Goal: Communication & Community: Answer question/provide support

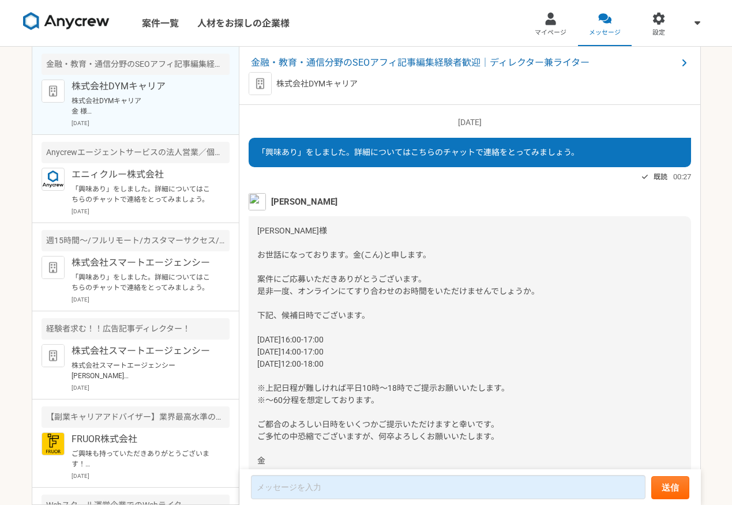
scroll to position [357, 0]
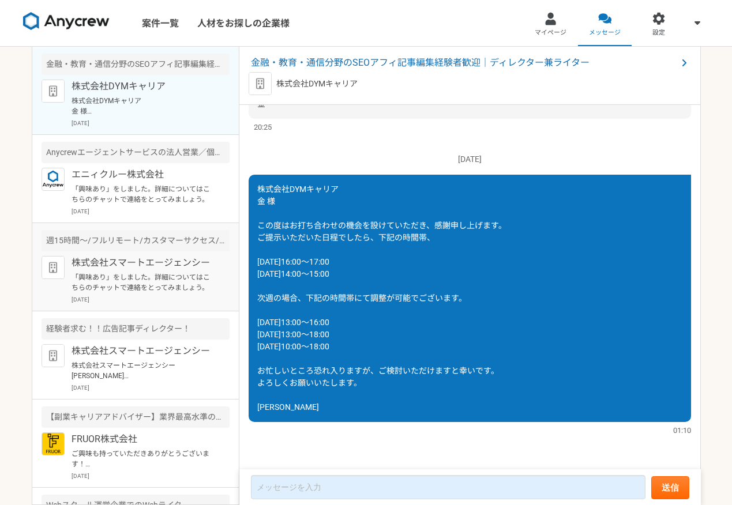
click at [98, 267] on p "株式会社スマートエージェンシー" at bounding box center [143, 263] width 143 height 14
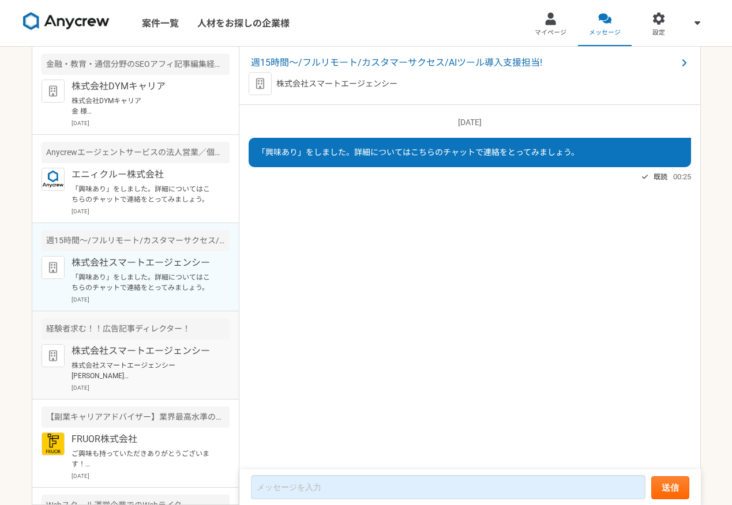
click at [98, 349] on p "株式会社スマートエージェンシー" at bounding box center [143, 351] width 143 height 14
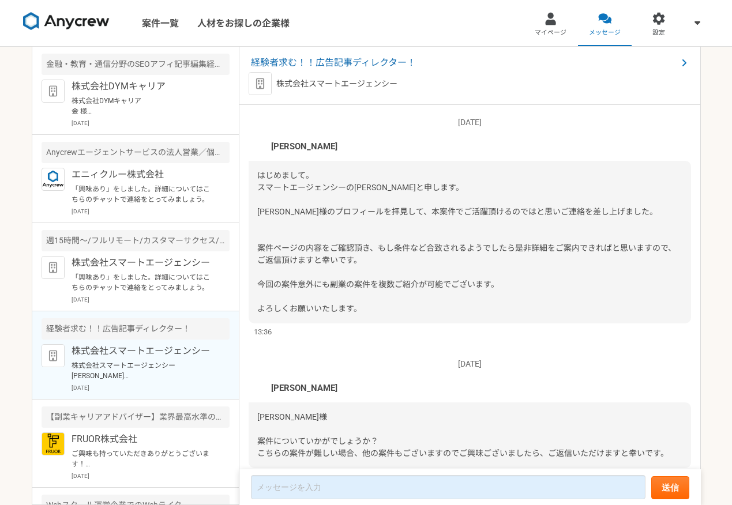
scroll to position [292, 0]
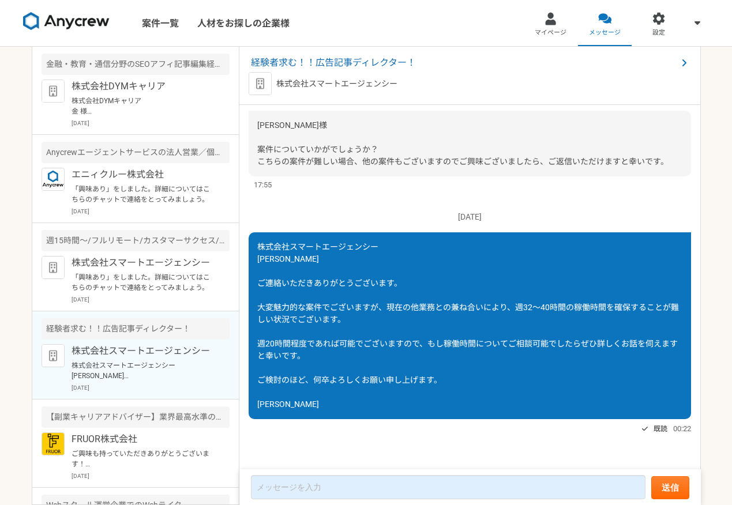
click at [54, 13] on img at bounding box center [66, 21] width 87 height 18
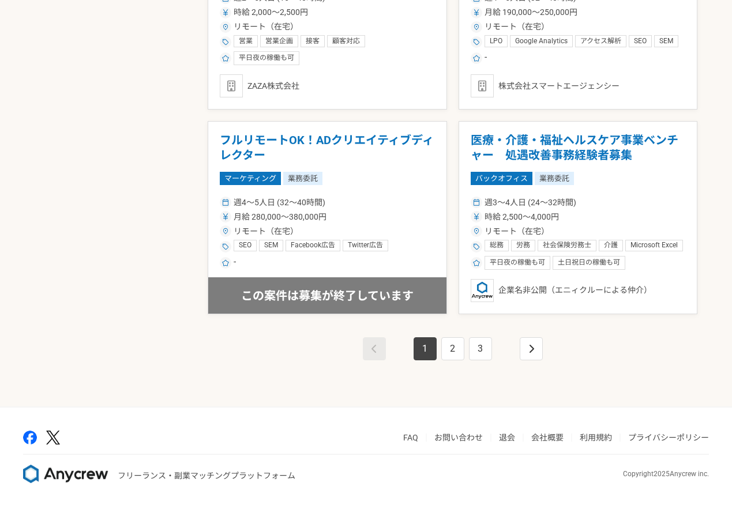
scroll to position [1956, 0]
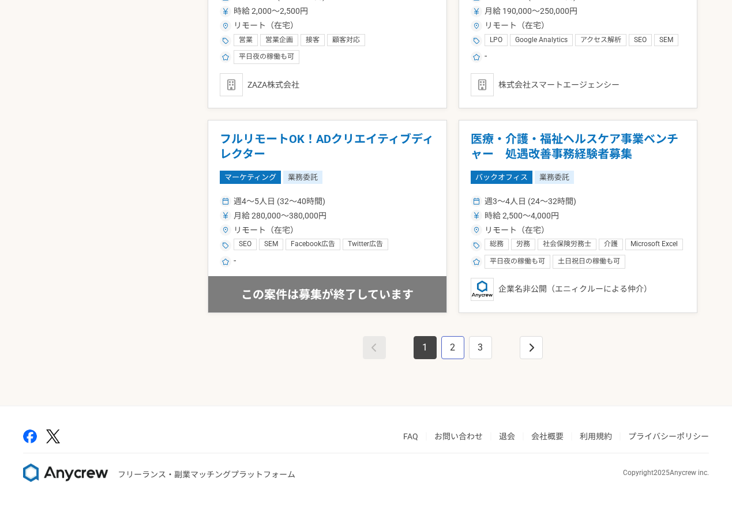
click at [452, 342] on link "2" at bounding box center [452, 347] width 23 height 23
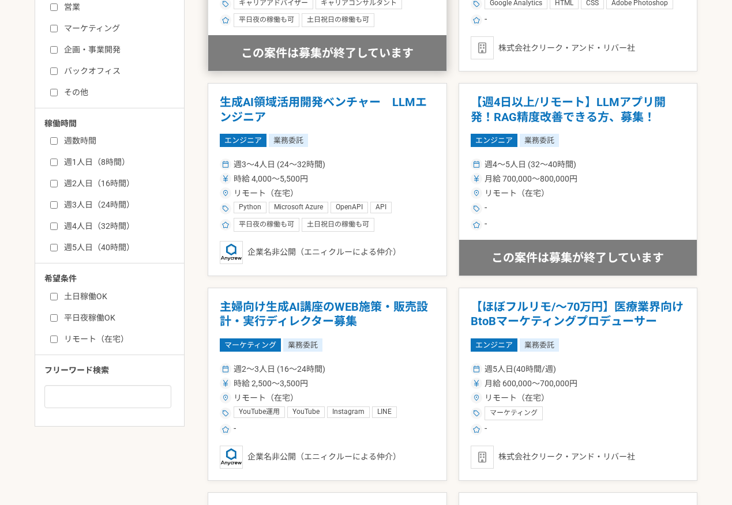
scroll to position [357, 0]
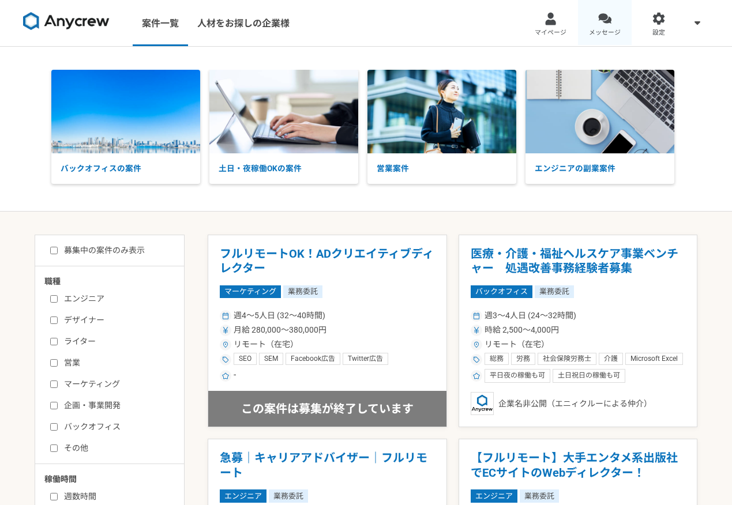
click at [605, 17] on div at bounding box center [604, 18] width 13 height 13
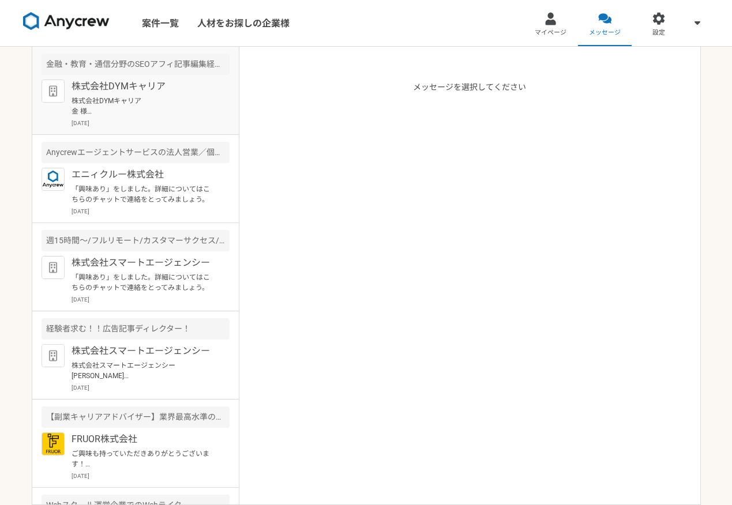
click at [171, 105] on p "株式会社DYMキャリア 金 様 この度はお打ち合わせの機会を設けていただき、感謝申し上げます。 ご提示いただいた日程でしたら、下記の時間帯、 [DATE]16…" at bounding box center [143, 106] width 143 height 21
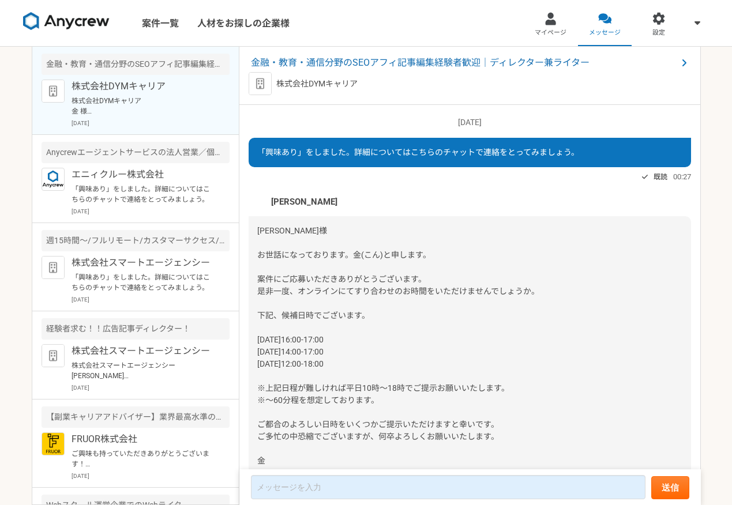
scroll to position [357, 0]
